Goal: Task Accomplishment & Management: Use online tool/utility

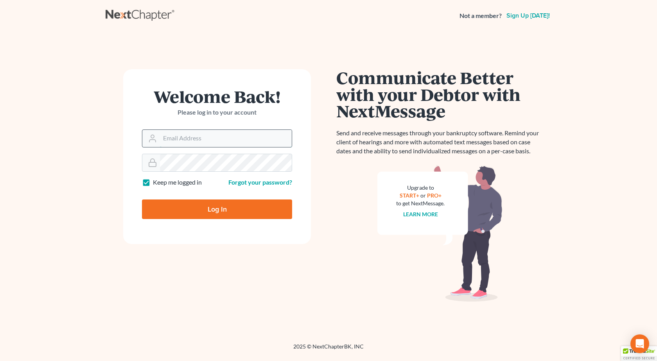
type input "[PERSON_NAME][EMAIL_ADDRESS][DOMAIN_NAME]"
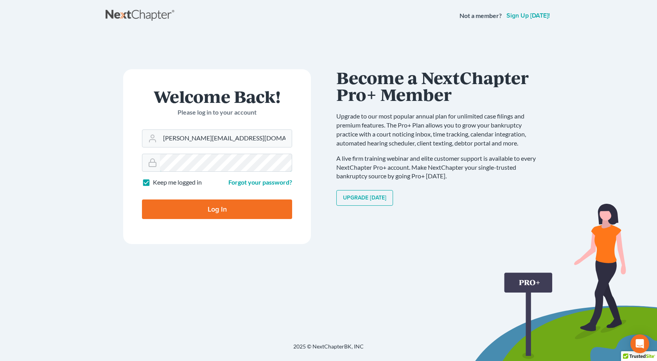
click at [142, 200] on input "Log In" at bounding box center [217, 210] width 150 height 20
type input "Thinking..."
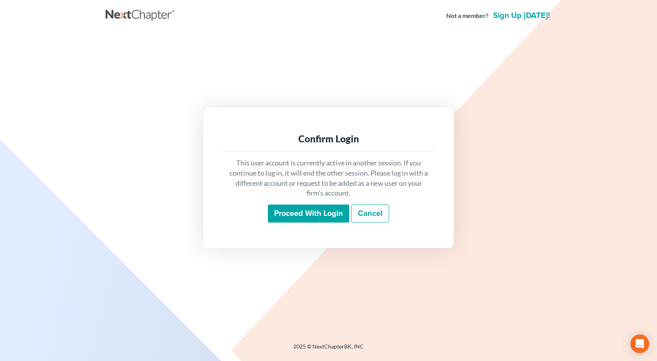
click at [306, 218] on input "Proceed with login" at bounding box center [308, 214] width 81 height 18
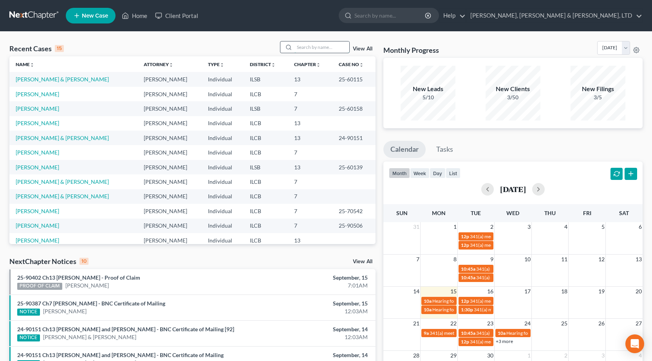
click at [319, 46] on input "search" at bounding box center [321, 46] width 55 height 11
type input "[PERSON_NAME]"
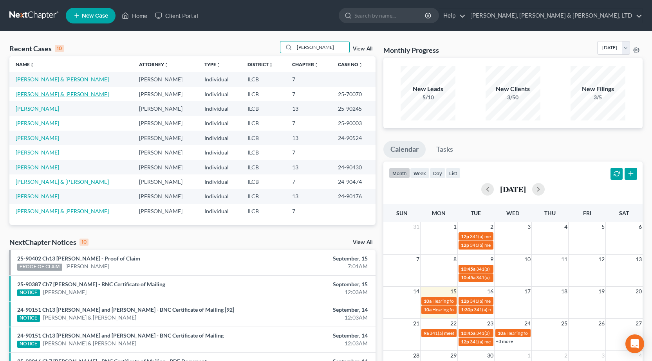
click at [50, 94] on link "[PERSON_NAME] & [PERSON_NAME]" at bounding box center [62, 94] width 93 height 7
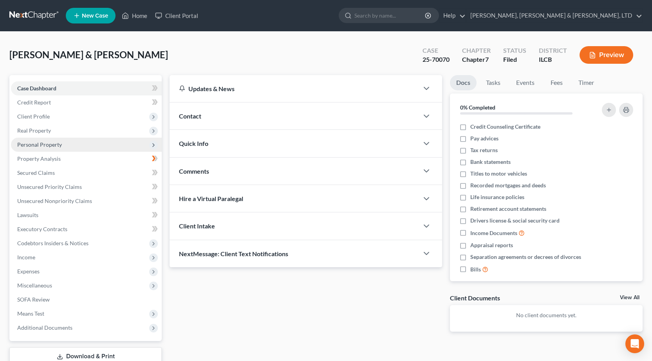
click at [62, 146] on span "Personal Property" at bounding box center [86, 145] width 151 height 14
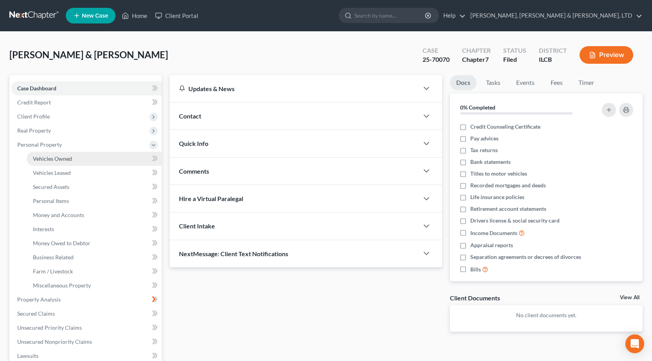
click at [68, 154] on link "Vehicles Owned" at bounding box center [94, 159] width 135 height 14
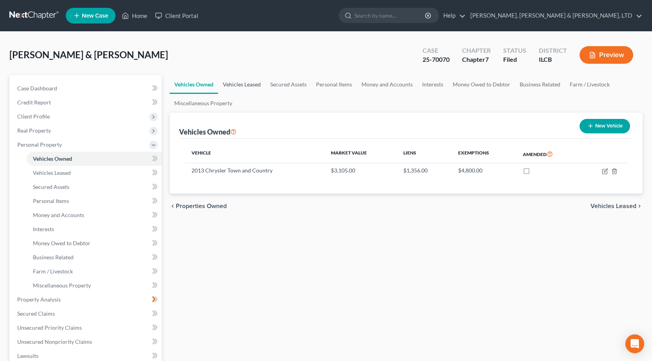
click at [234, 84] on link "Vehicles Leased" at bounding box center [241, 84] width 47 height 19
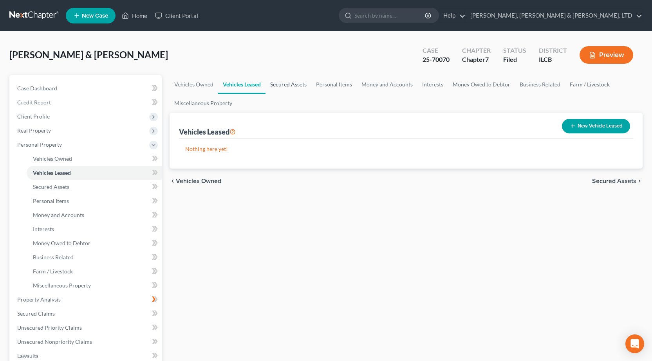
click at [297, 80] on link "Secured Assets" at bounding box center [288, 84] width 46 height 19
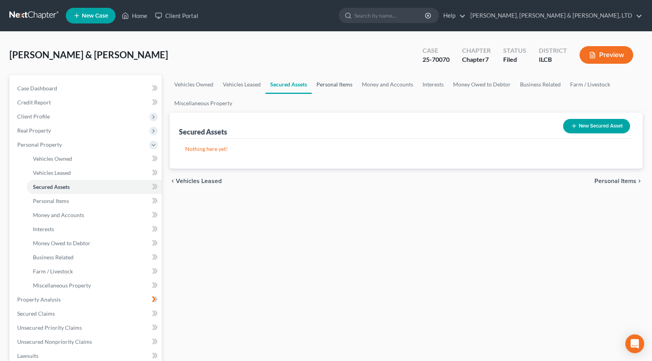
click at [345, 85] on link "Personal Items" at bounding box center [334, 84] width 45 height 19
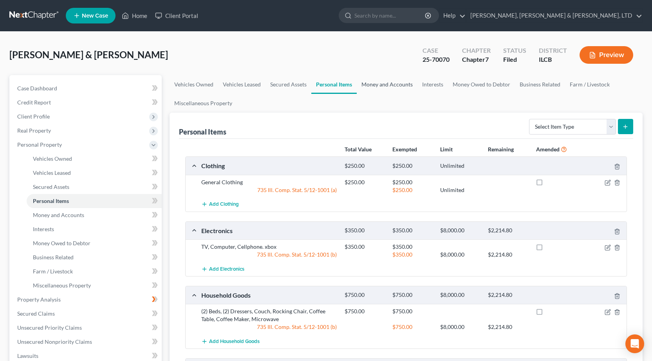
click at [376, 79] on link "Money and Accounts" at bounding box center [387, 84] width 61 height 19
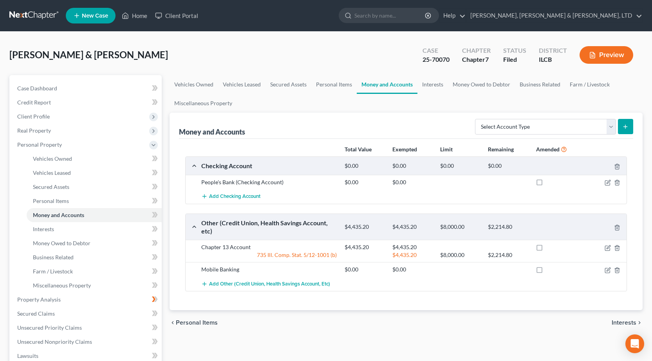
click at [18, 16] on link at bounding box center [34, 16] width 50 height 14
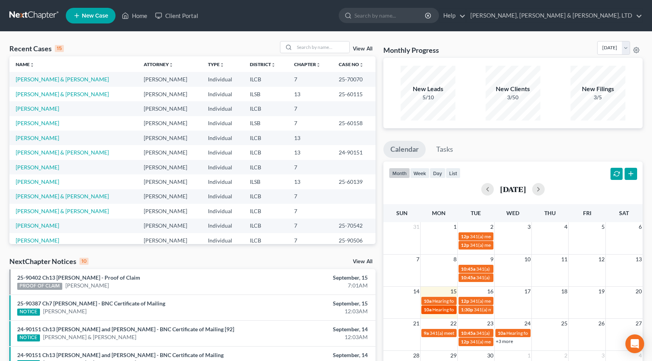
click at [435, 312] on span "Hearing for [PERSON_NAME] & [PERSON_NAME]" at bounding box center [483, 310] width 103 height 6
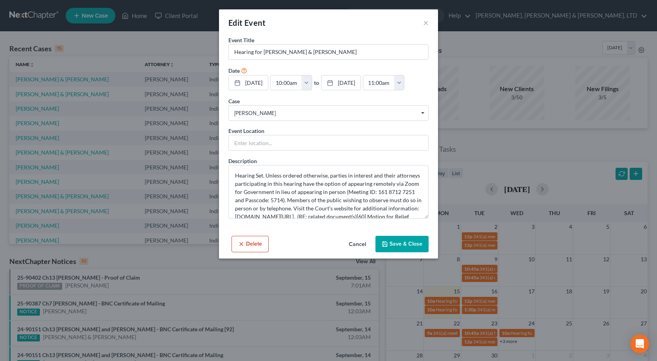
click at [409, 131] on div "Event Location" at bounding box center [329, 139] width 200 height 24
drag, startPoint x: 405, startPoint y: 25, endPoint x: 446, endPoint y: 31, distance: 41.8
click at [470, 28] on div "Edit Event × Event Title * Hearing for Joshua Kemper & Shauna Kemper Date 9/15/…" at bounding box center [328, 180] width 657 height 361
click at [424, 23] on button "×" at bounding box center [425, 22] width 5 height 9
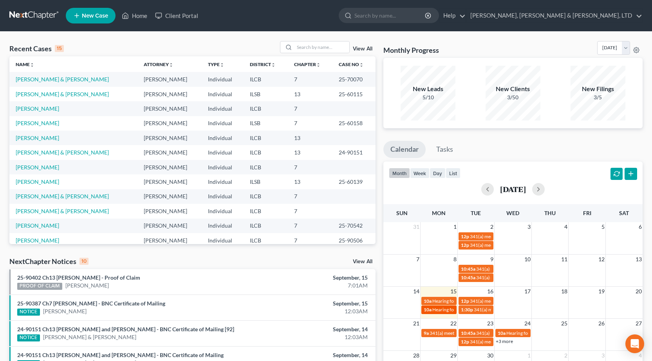
click at [443, 310] on span "Hearing for [PERSON_NAME] & [PERSON_NAME]" at bounding box center [483, 310] width 103 height 6
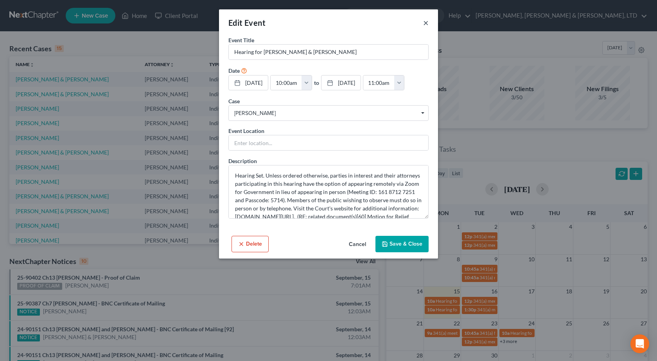
click at [424, 22] on button "×" at bounding box center [425, 22] width 5 height 9
